Goal: Task Accomplishment & Management: Use online tool/utility

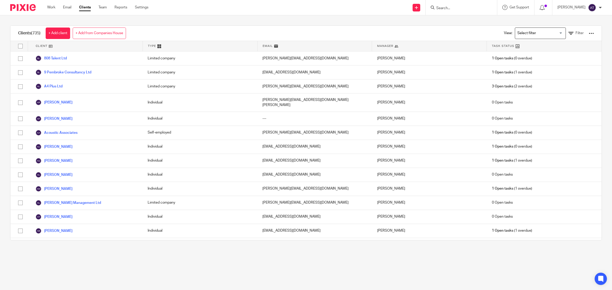
click at [451, 9] on input "Search" at bounding box center [459, 8] width 46 height 5
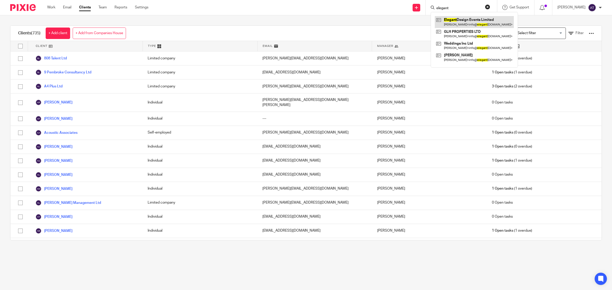
type input "elegant"
click at [453, 19] on link at bounding box center [474, 22] width 79 height 12
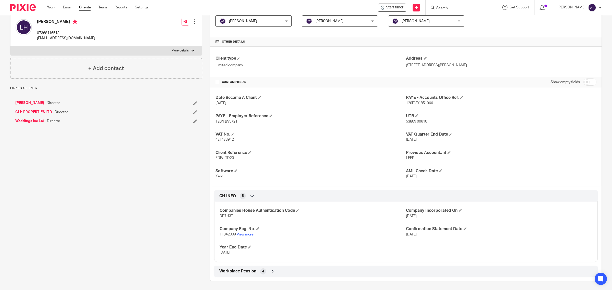
scroll to position [100, 0]
drag, startPoint x: 234, startPoint y: 214, endPoint x: 215, endPoint y: 214, distance: 19.1
click at [215, 214] on div "Companies House Authentication Code DP7H3T Company Incorporated On 22 Feb 2019 …" at bounding box center [405, 229] width 383 height 64
copy span "DP7H3T"
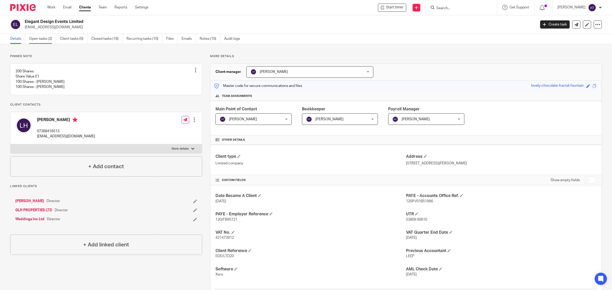
click at [42, 38] on link "Open tasks (2)" at bounding box center [42, 39] width 27 height 10
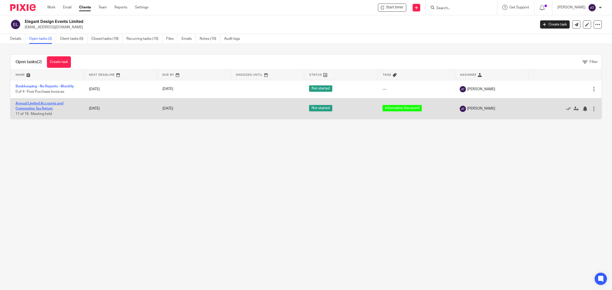
click at [48, 105] on link "Annual Limited Accounts and Corporation Tax Return" at bounding box center [40, 106] width 48 height 9
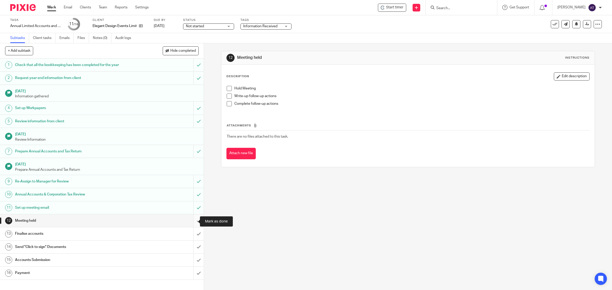
click at [191, 224] on input "submit" at bounding box center [102, 220] width 204 height 13
click at [191, 235] on input "submit" at bounding box center [102, 233] width 204 height 13
click at [191, 249] on input "submit" at bounding box center [102, 247] width 204 height 13
click at [192, 258] on input "submit" at bounding box center [102, 260] width 204 height 13
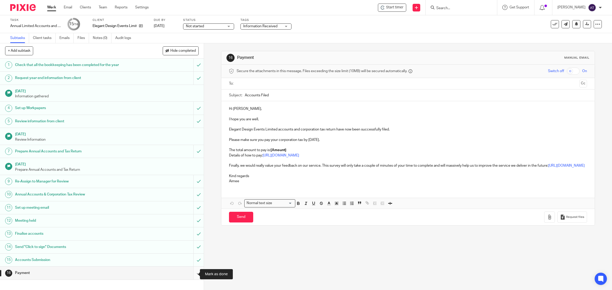
click at [190, 274] on input "submit" at bounding box center [102, 273] width 204 height 13
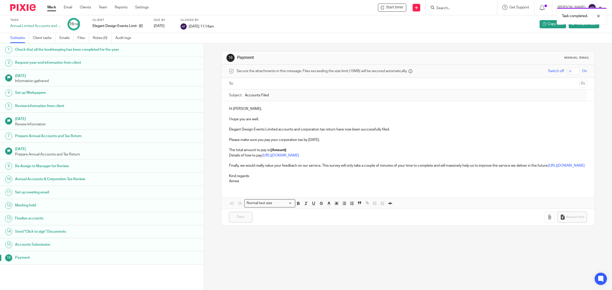
click at [175, 261] on div "Payment" at bounding box center [107, 258] width 184 height 8
click at [579, 25] on span "Reopen task" at bounding box center [586, 23] width 20 height 5
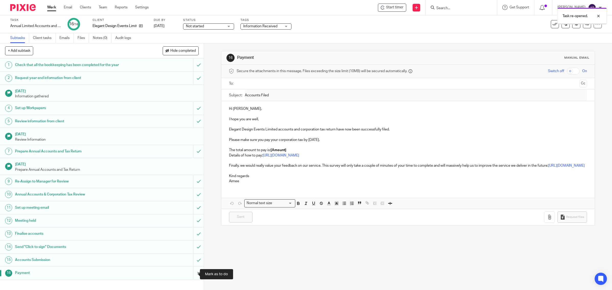
click at [192, 276] on input "submit" at bounding box center [102, 273] width 204 height 13
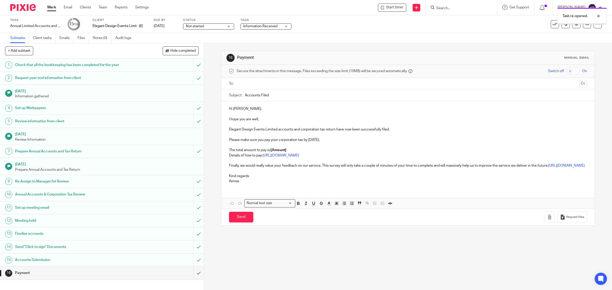
click at [246, 84] on input "text" at bounding box center [407, 84] width 339 height 6
click at [273, 96] on input "Accounts Filed" at bounding box center [416, 96] width 342 height 11
type input "Accounts Filed [DATE]"
click at [391, 132] on p "Elegant Design Events Limited accounts and corporation tax return have now been…" at bounding box center [408, 130] width 358 height 5
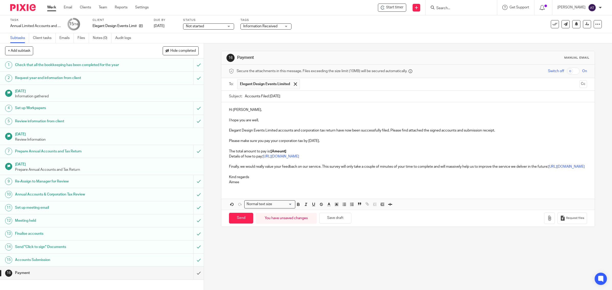
click at [291, 153] on p "The total amount to pay is: [Amount]" at bounding box center [408, 151] width 358 height 5
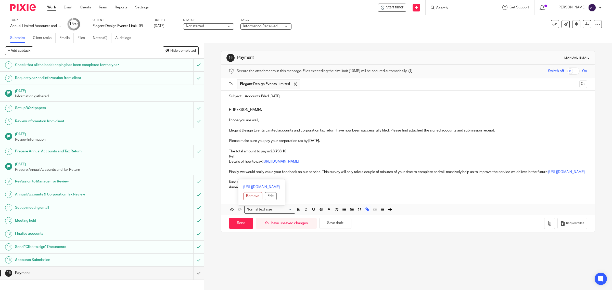
drag, startPoint x: 297, startPoint y: 178, endPoint x: 218, endPoint y: 172, distance: 79.2
click at [218, 172] on div "16 Payment Manual email Secure the attachments in this message. Files exceeding…" at bounding box center [408, 166] width 408 height 247
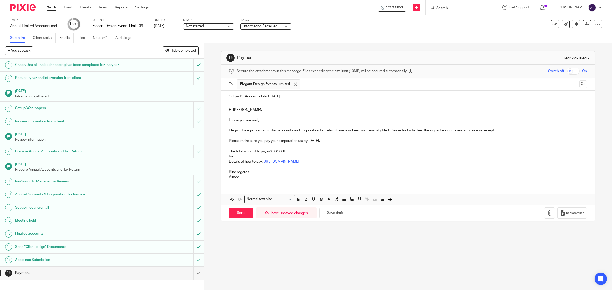
click at [236, 155] on p "Ref:" at bounding box center [408, 156] width 358 height 5
drag, startPoint x: 272, startPoint y: 156, endPoint x: 234, endPoint y: 155, distance: 38.5
click at [234, 155] on p "Ref: 5380900610A00110A" at bounding box center [408, 156] width 358 height 5
click at [290, 153] on p "The total amount to pay is: £3,798.10" at bounding box center [408, 151] width 358 height 5
click at [544, 214] on button "button" at bounding box center [549, 212] width 11 height 11
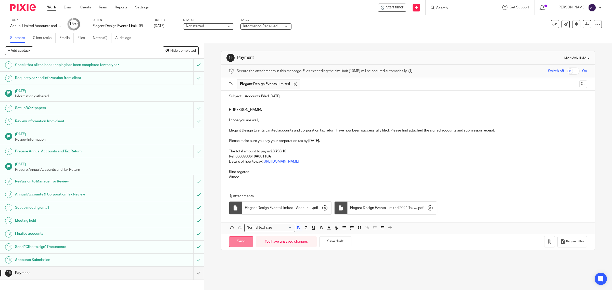
click at [239, 245] on input "Send" at bounding box center [241, 241] width 24 height 11
type input "Sent"
